Goal: Information Seeking & Learning: Compare options

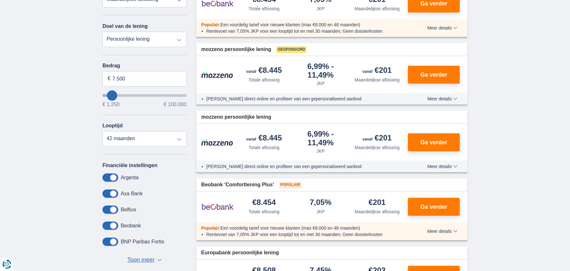
scroll to position [128, 0]
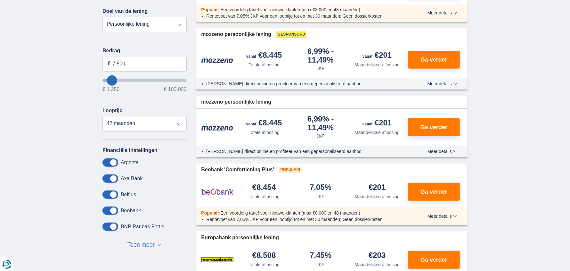
click at [142, 244] on span "Toon meer" at bounding box center [140, 244] width 27 height 8
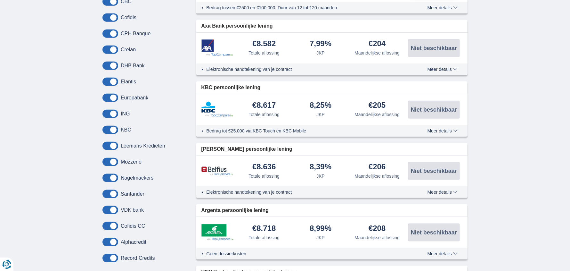
scroll to position [416, 0]
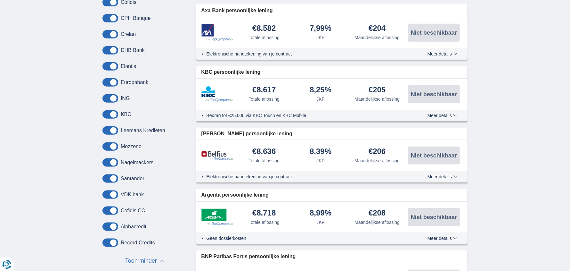
click at [161, 131] on label "Leemans Kredieten" at bounding box center [143, 130] width 45 height 6
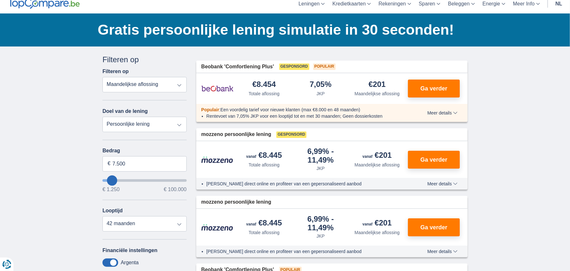
scroll to position [0, 0]
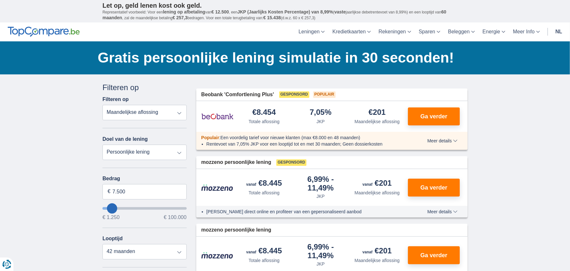
click at [170, 112] on select "Totale aflossing JKP Maandelijkse aflossing" at bounding box center [144, 112] width 84 height 15
click at [102, 105] on select "Totale aflossing JKP Maandelijkse aflossing" at bounding box center [144, 112] width 84 height 15
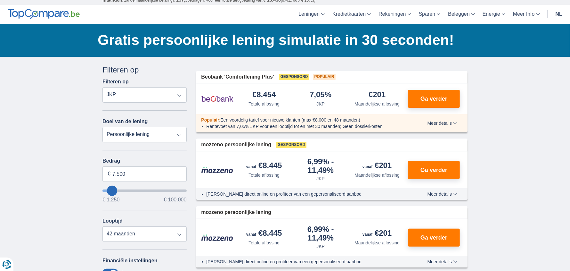
scroll to position [32, 0]
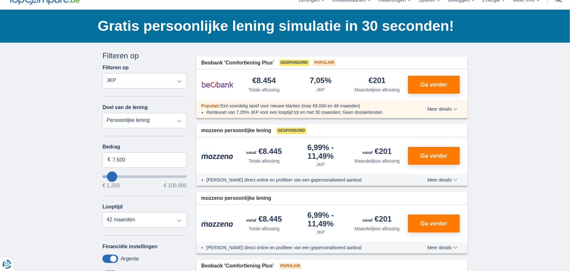
click at [178, 84] on select "Totale aflossing JKP Maandelijkse aflossing" at bounding box center [144, 80] width 84 height 15
click at [102, 73] on select "Totale aflossing JKP Maandelijkse aflossing" at bounding box center [144, 80] width 84 height 15
click at [178, 80] on select "Totale aflossing JKP Maandelijkse aflossing" at bounding box center [144, 80] width 84 height 15
click at [102, 73] on select "Totale aflossing JKP Maandelijkse aflossing" at bounding box center [144, 80] width 84 height 15
click at [179, 81] on select "Totale aflossing JKP Maandelijkse aflossing" at bounding box center [144, 80] width 84 height 15
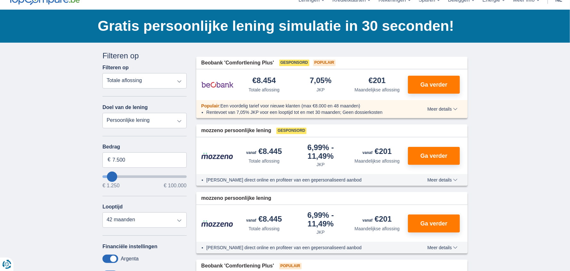
select select "apr+"
click at [102, 73] on select "Totale aflossing JKP Maandelijkse aflossing" at bounding box center [144, 80] width 84 height 15
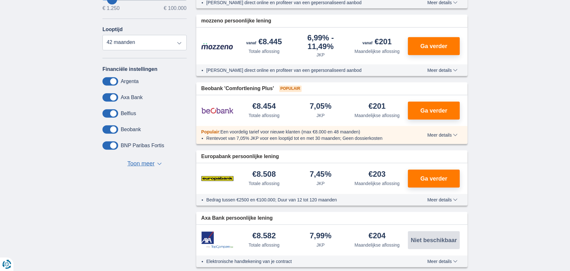
scroll to position [224, 0]
